Goal: Find specific page/section: Find specific page/section

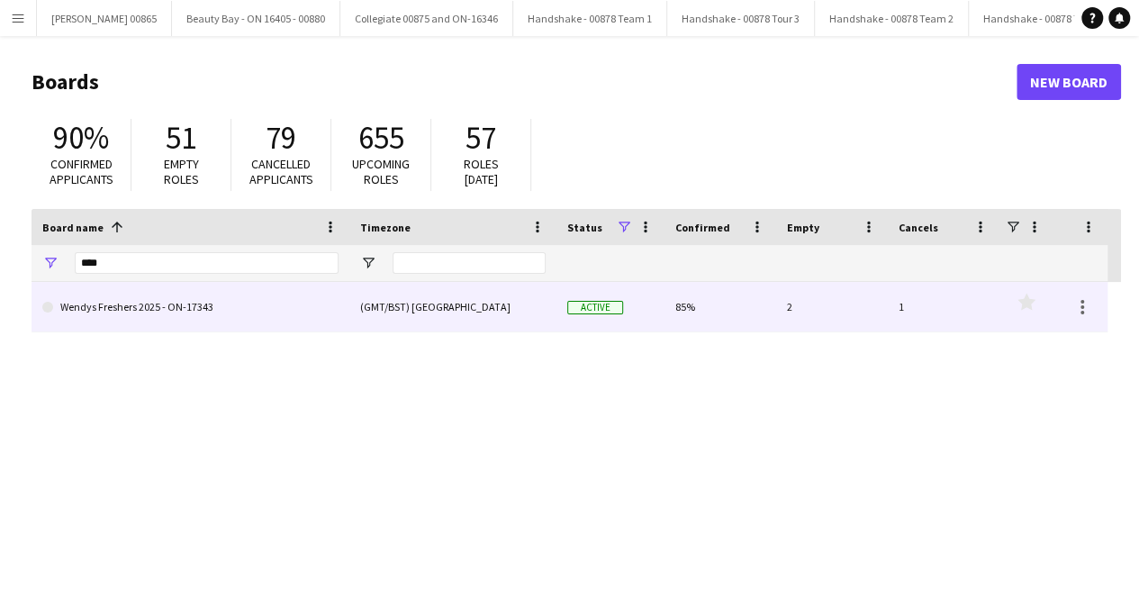
click at [236, 294] on link "Wendys Freshers 2025 - ON-17343" at bounding box center [190, 307] width 296 height 50
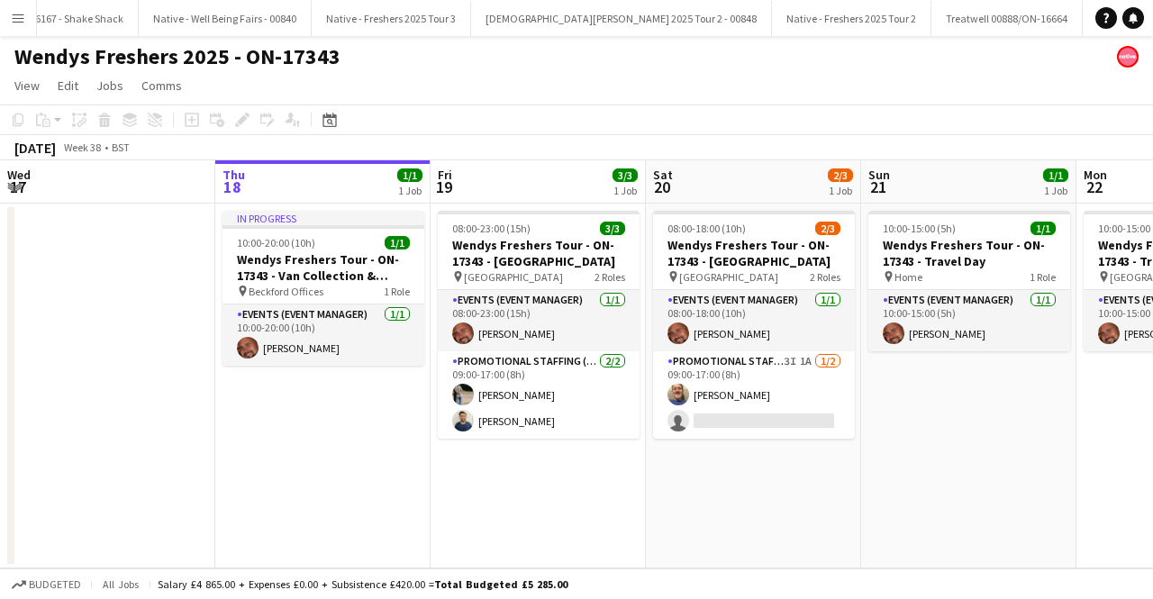
scroll to position [0, 2816]
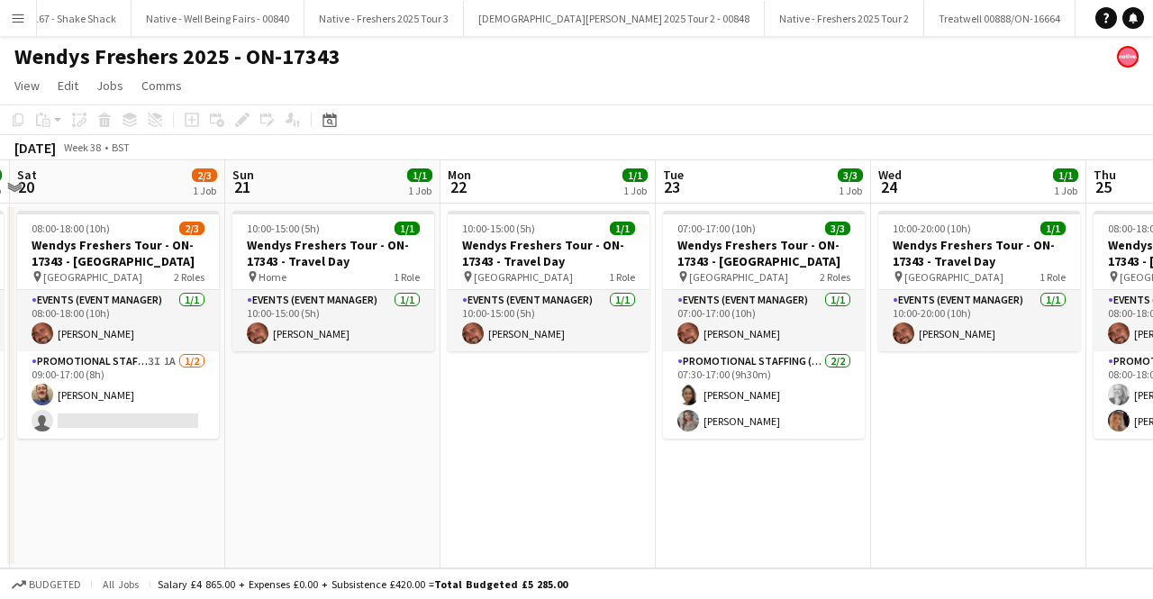
drag, startPoint x: 834, startPoint y: 467, endPoint x: 390, endPoint y: 418, distance: 446.7
click at [391, 419] on app-calendar-viewport "Wed 17 Thu 18 1/1 1 Job Fri 19 3/3 1 Job Sat 20 2/3 1 Job Sun 21 1/1 1 Job Mon …" at bounding box center [576, 364] width 1153 height 408
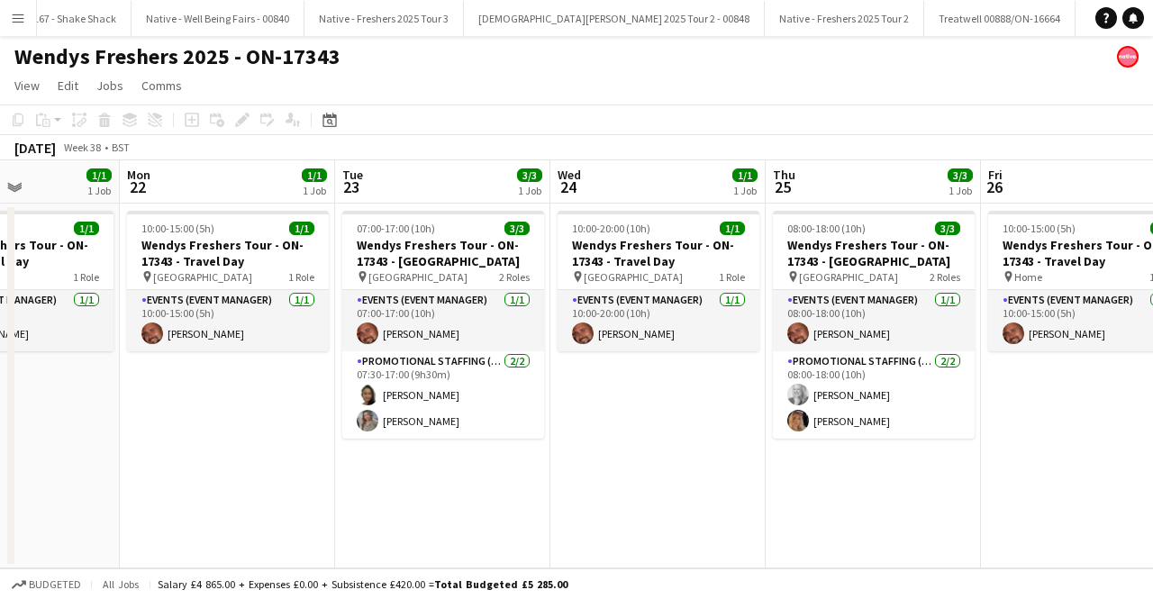
scroll to position [0, 0]
drag, startPoint x: 869, startPoint y: 417, endPoint x: 630, endPoint y: 414, distance: 239.6
click at [630, 414] on app-calendar-viewport "Fri 19 3/3 1 Job Sat 20 2/3 1 Job Sun 21 1/1 1 Job Mon 22 1/1 1 Job Tue 23 3/3 …" at bounding box center [576, 364] width 1153 height 408
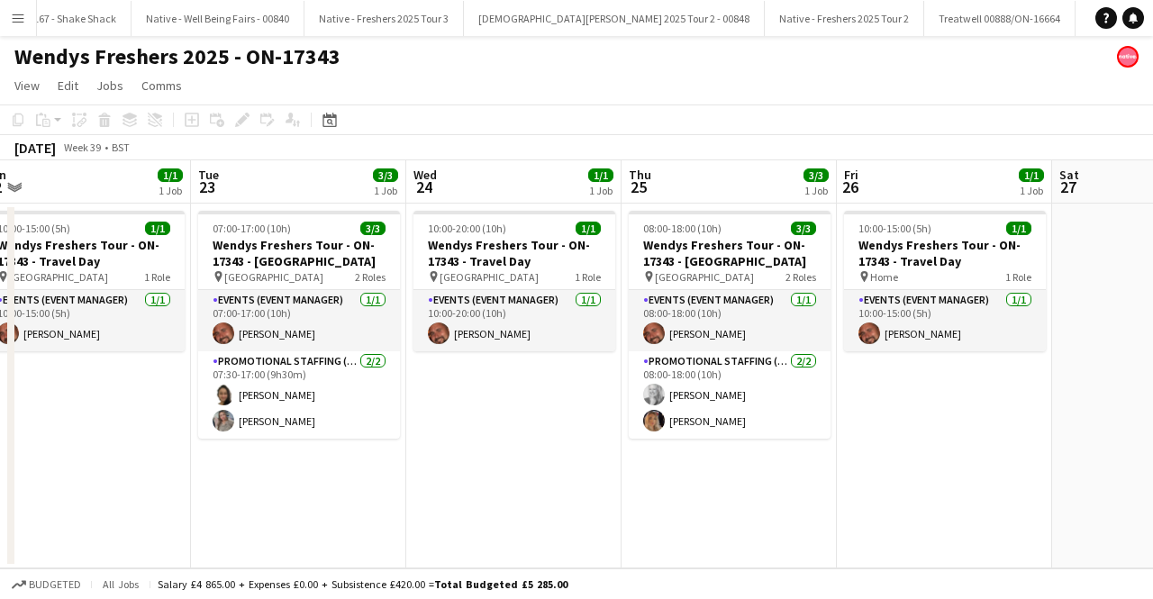
drag, startPoint x: 624, startPoint y: 413, endPoint x: 479, endPoint y: 413, distance: 145.0
click at [479, 413] on app-calendar-viewport "Fri 19 3/3 1 Job Sat 20 2/3 1 Job Sun 21 1/1 1 Job Mon 22 1/1 1 Job Tue 23 3/3 …" at bounding box center [576, 364] width 1153 height 408
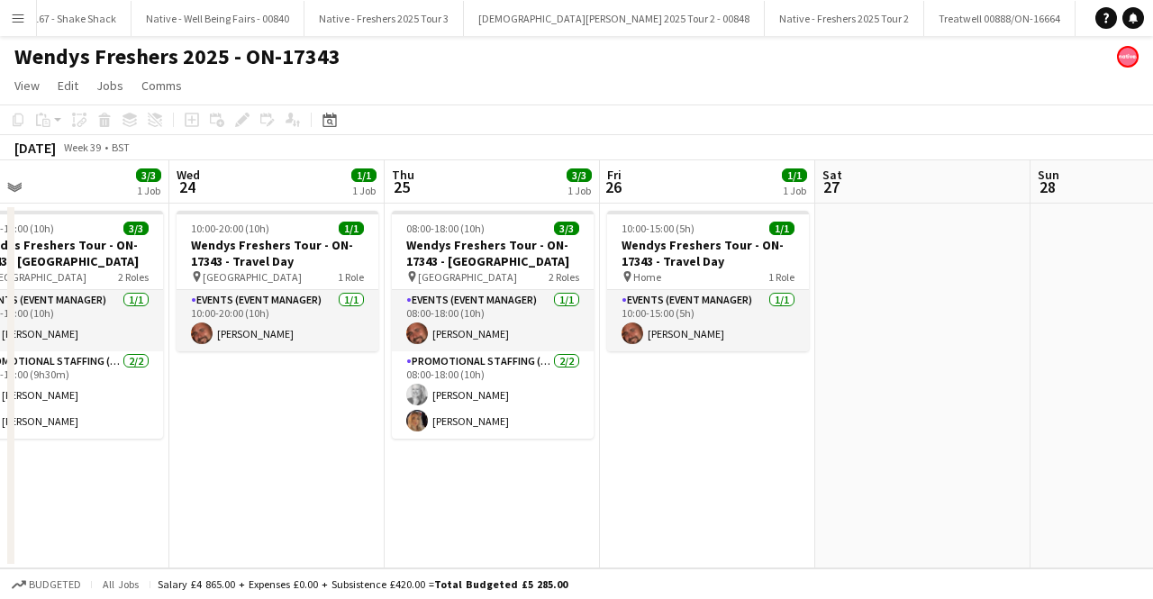
scroll to position [0, 497]
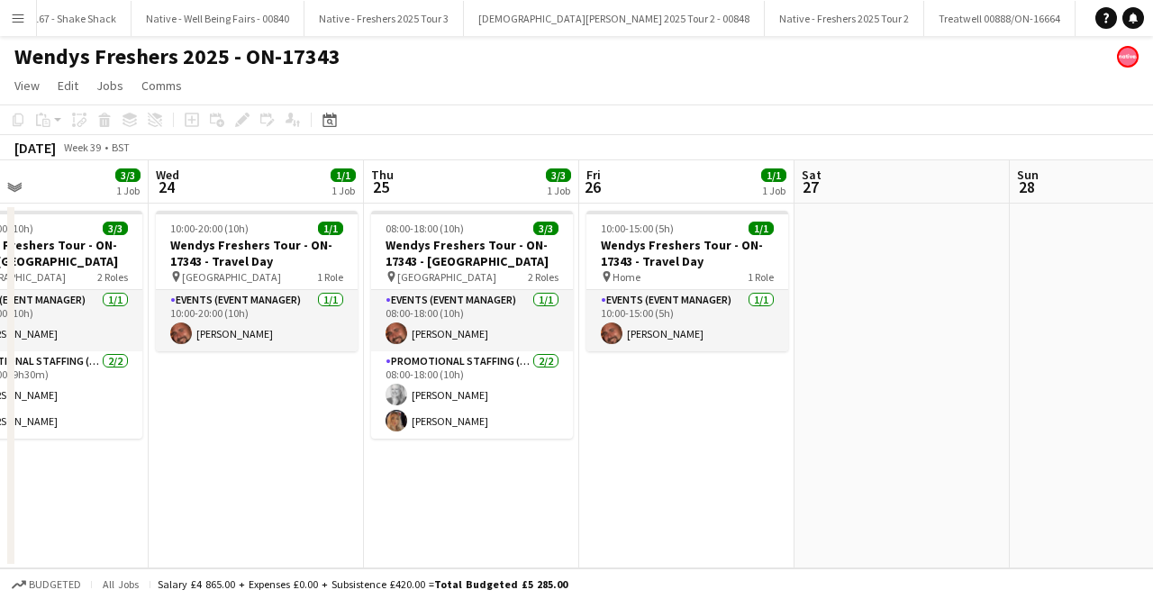
drag, startPoint x: 479, startPoint y: 413, endPoint x: 223, endPoint y: 410, distance: 255.8
click at [223, 410] on app-calendar-viewport "Sun 21 1/1 1 Job Mon 22 1/1 1 Job Tue 23 3/3 1 Job Wed 24 1/1 1 Job Thu 25 3/3 …" at bounding box center [576, 364] width 1153 height 408
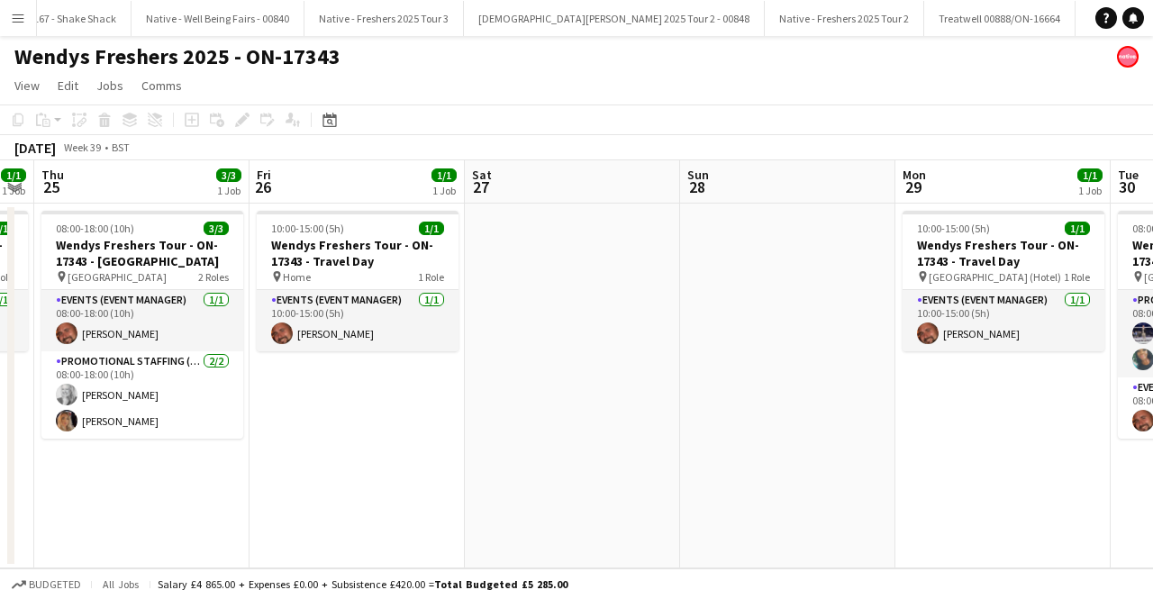
drag, startPoint x: 663, startPoint y: 449, endPoint x: 342, endPoint y: 467, distance: 321.2
click at [342, 467] on app-calendar-viewport "Sun 21 1/1 1 Job Mon 22 1/1 1 Job Tue 23 3/3 1 Job Wed 24 1/1 1 Job Thu 25 3/3 …" at bounding box center [576, 364] width 1153 height 408
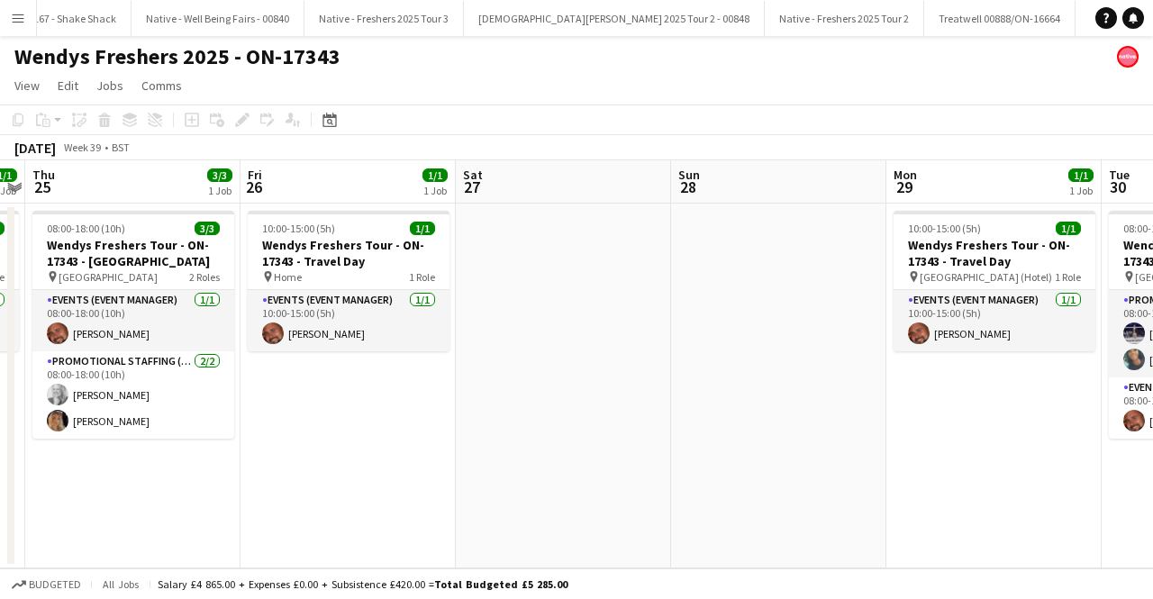
drag, startPoint x: 736, startPoint y: 437, endPoint x: 261, endPoint y: 451, distance: 474.9
click at [266, 451] on app-calendar-viewport "Sun 21 1/1 1 Job Mon 22 1/1 1 Job Tue 23 3/3 1 Job Wed 24 1/1 1 Job Thu 25 3/3 …" at bounding box center [576, 364] width 1153 height 408
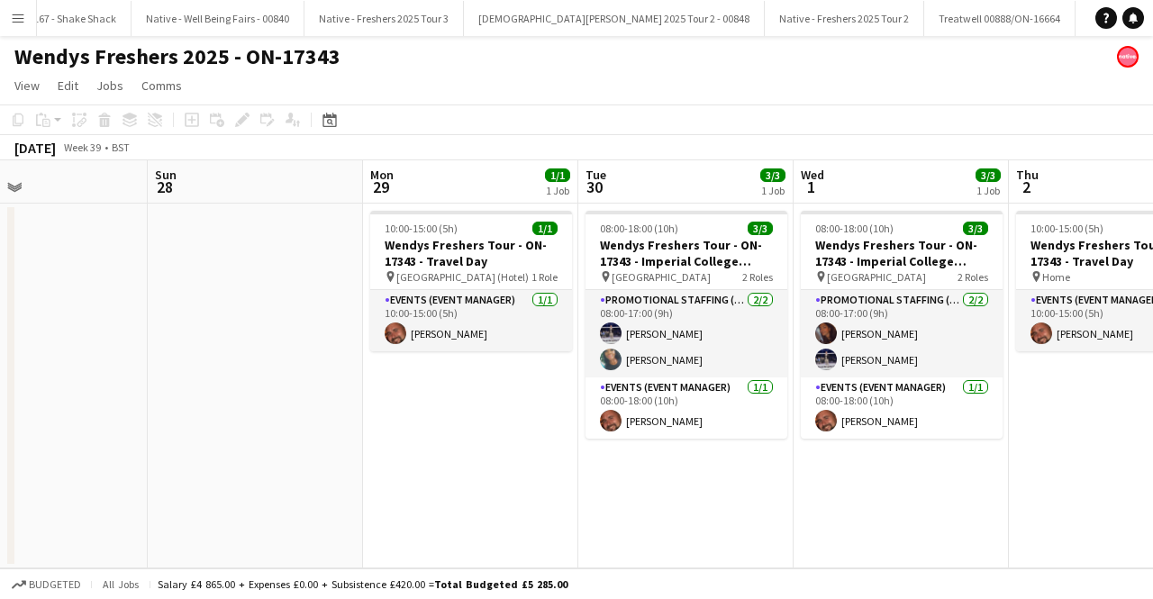
scroll to position [0, 541]
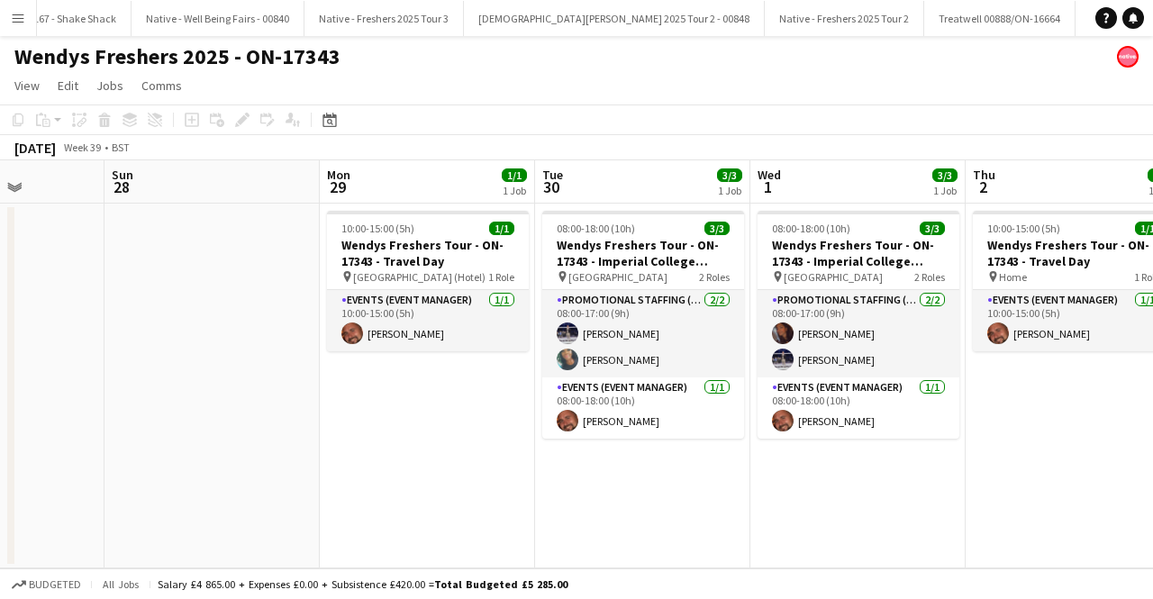
drag, startPoint x: 522, startPoint y: 415, endPoint x: 422, endPoint y: 423, distance: 101.2
click at [422, 423] on app-calendar-viewport "Thu 25 3/3 1 Job Fri 26 1/1 1 Job Sat 27 Sun 28 Mon 29 1/1 1 Job Tue 30 3/3 1 J…" at bounding box center [576, 364] width 1153 height 408
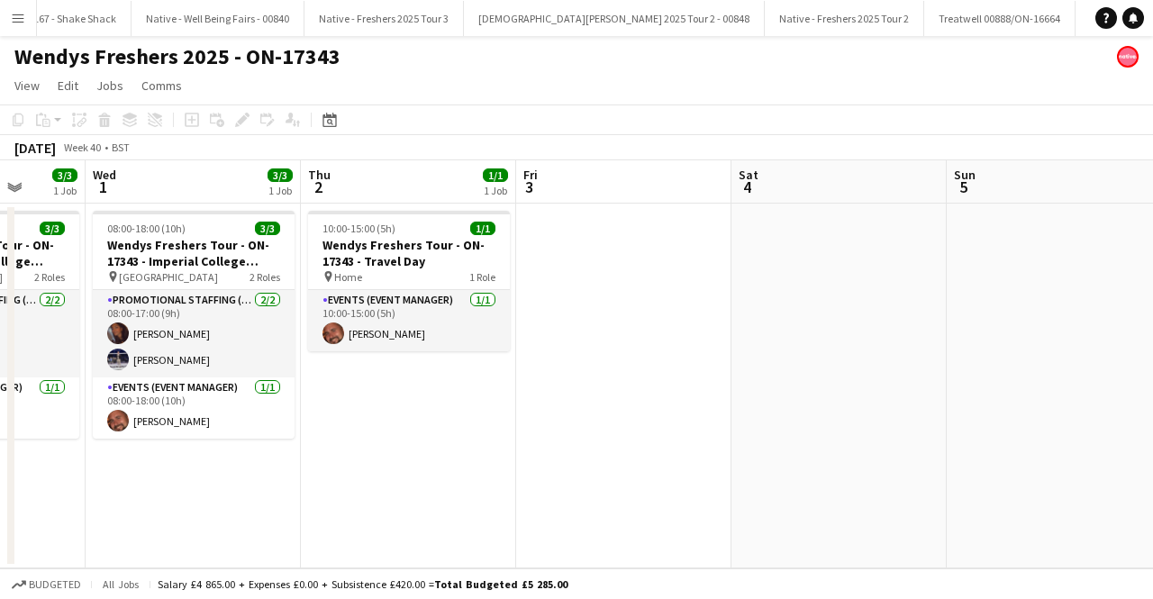
drag, startPoint x: 941, startPoint y: 368, endPoint x: 277, endPoint y: 363, distance: 664.7
click at [277, 363] on app-calendar-viewport "Sat 27 Sun 28 Mon 29 1/1 1 Job Tue 30 3/3 1 Job Wed 1 3/3 1 Job Thu 2 1/1 1 Job…" at bounding box center [576, 364] width 1153 height 408
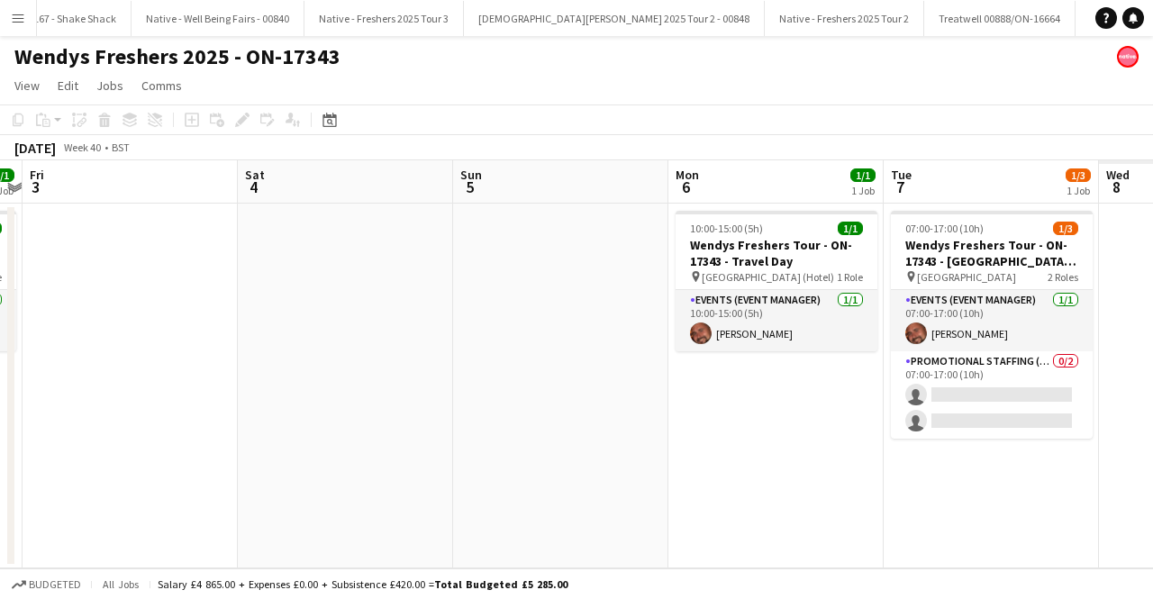
drag, startPoint x: 569, startPoint y: 385, endPoint x: -33, endPoint y: 386, distance: 602.6
click at [0, 386] on html "Menu Boards Boards Boards All jobs Status Workforce Workforce My Workforce Recr…" at bounding box center [576, 299] width 1153 height 599
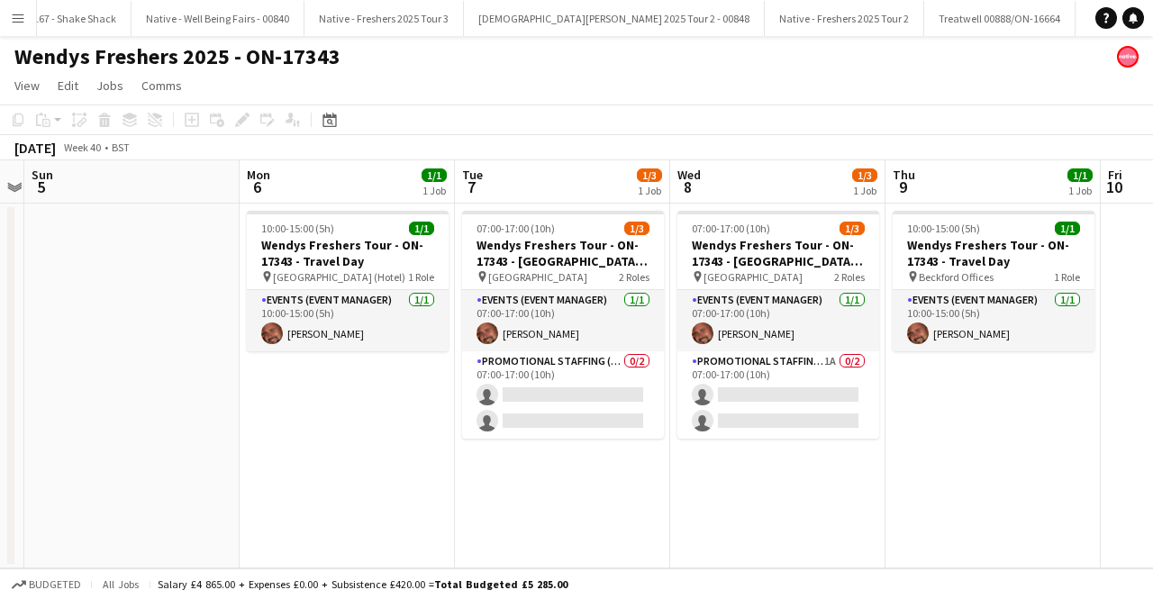
drag, startPoint x: 297, startPoint y: 394, endPoint x: 169, endPoint y: 385, distance: 128.2
click at [173, 385] on app-calendar-viewport "Wed 1 3/3 1 Job Thu 2 1/1 1 Job Fri 3 Sat 4 Sun 5 Mon 6 1/1 1 Job Tue 7 1/3 1 J…" at bounding box center [576, 364] width 1153 height 408
